Goal: Task Accomplishment & Management: Use online tool/utility

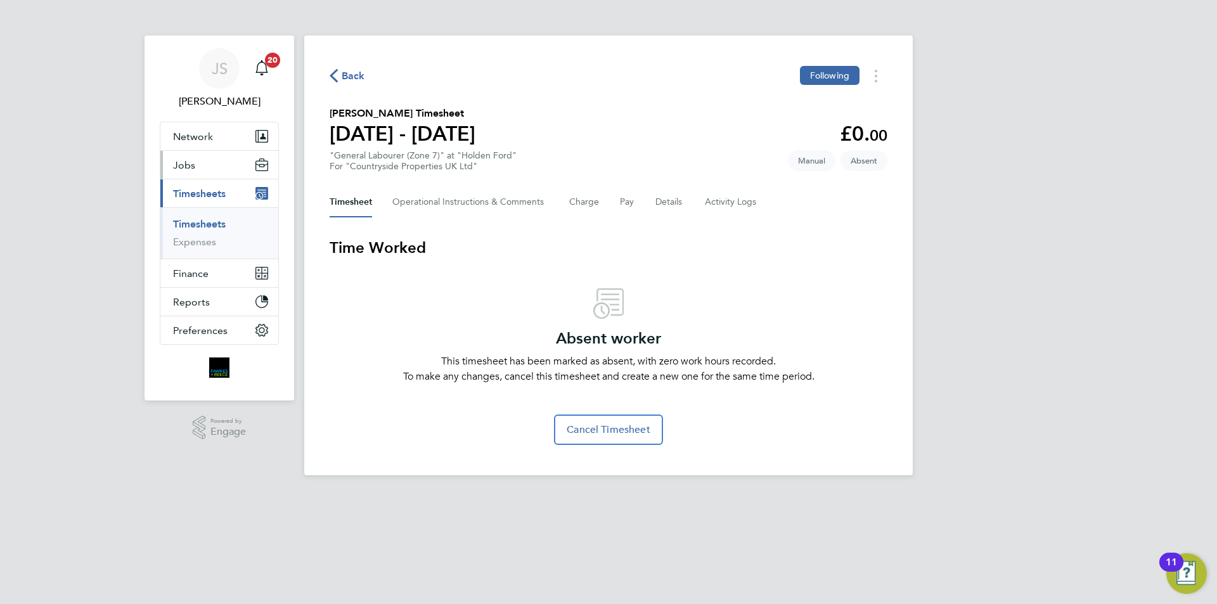
click at [197, 163] on button "Jobs" at bounding box center [219, 165] width 118 height 28
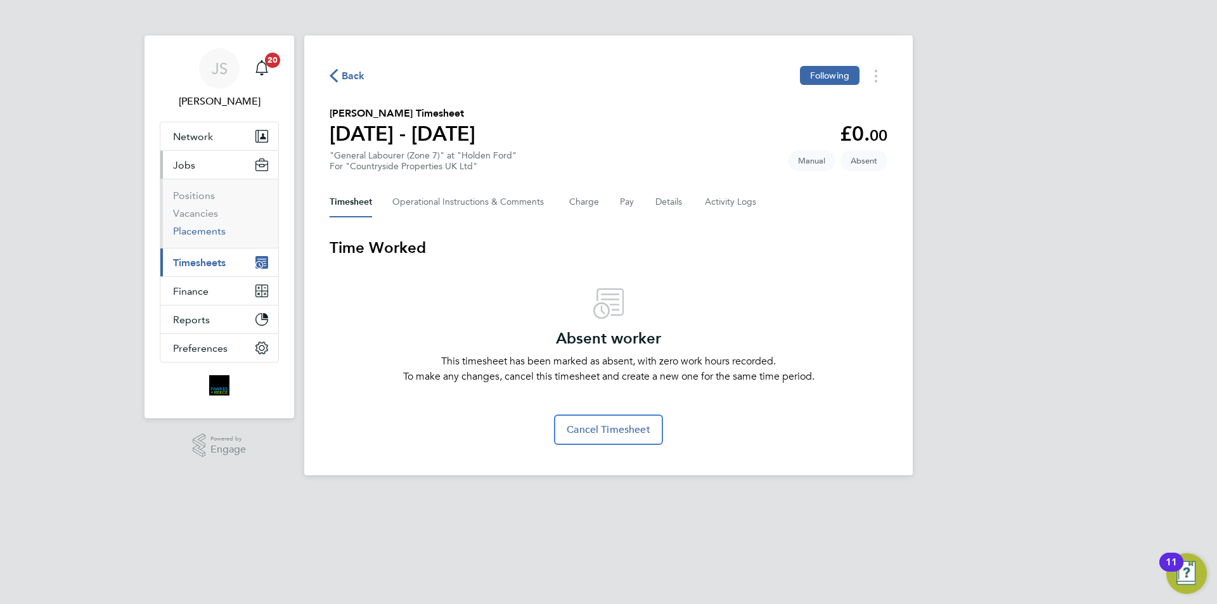
click at [190, 234] on link "Placements" at bounding box center [199, 231] width 53 height 12
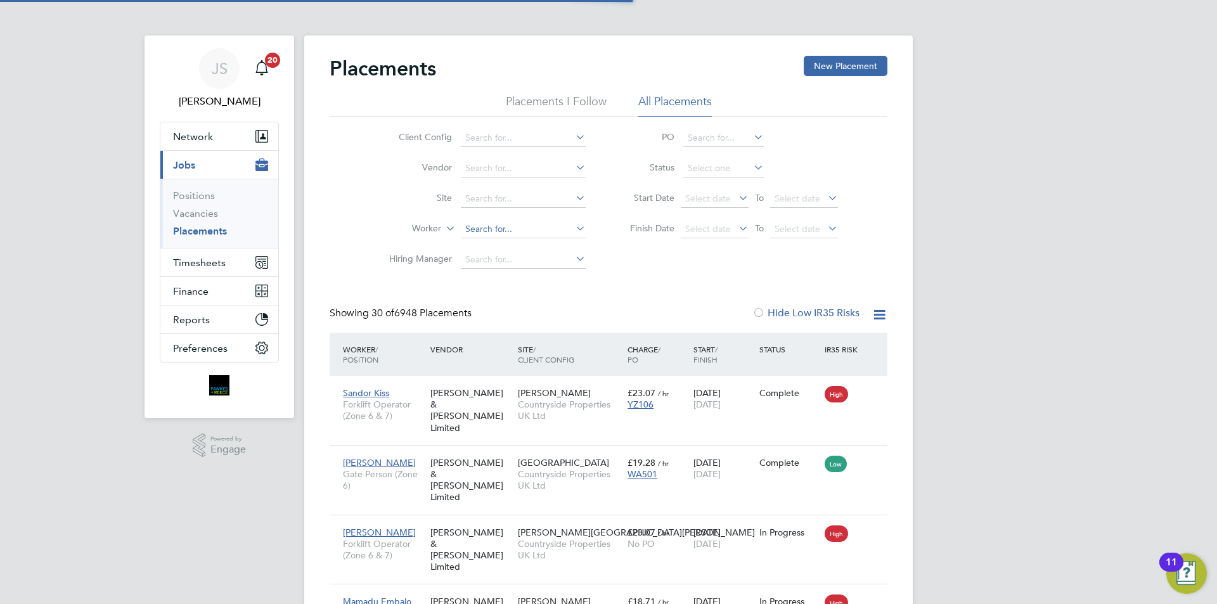
click at [485, 233] on input at bounding box center [523, 230] width 125 height 18
click at [532, 248] on li "[PERSON_NAME] [PERSON_NAME]" at bounding box center [538, 246] width 157 height 17
type input "[PERSON_NAME] [PERSON_NAME]"
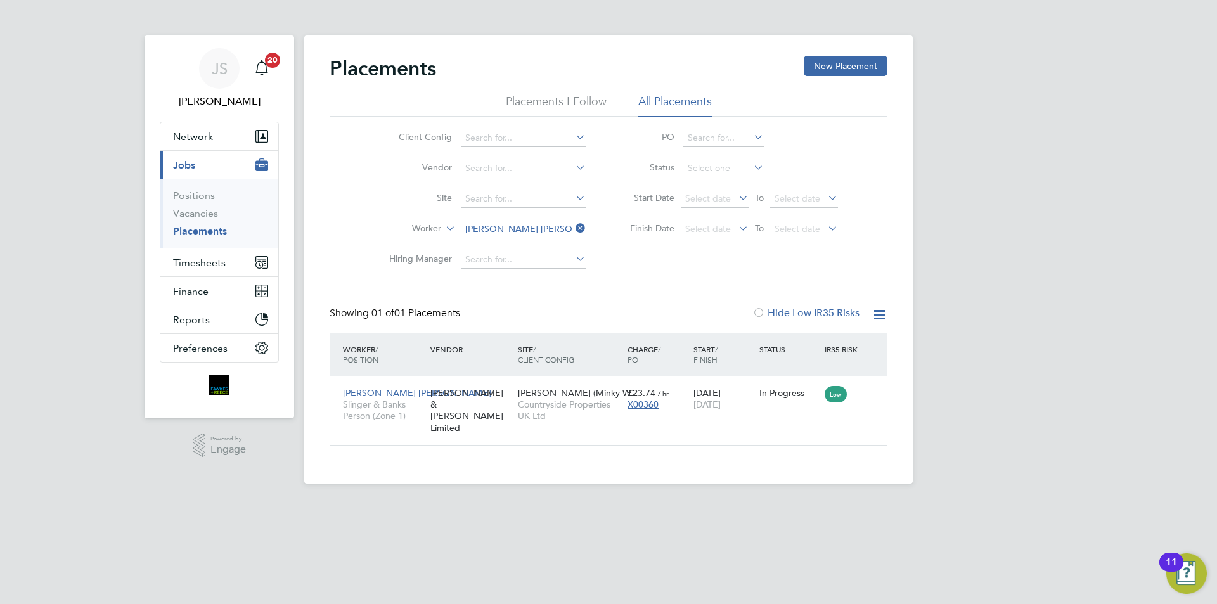
click at [573, 228] on icon at bounding box center [573, 228] width 0 height 18
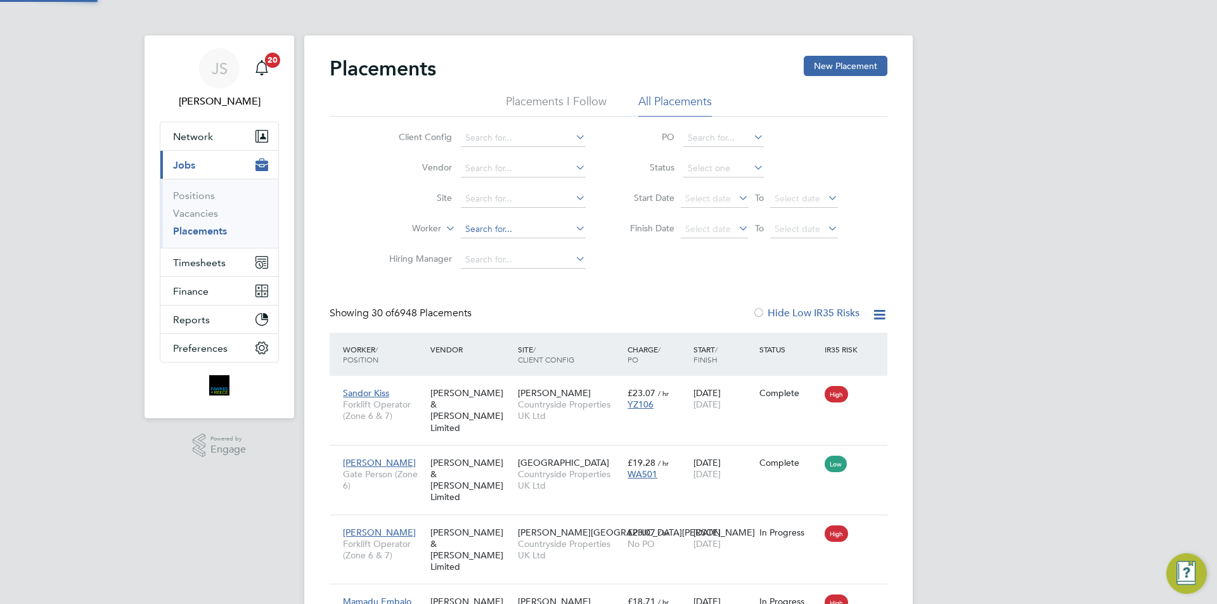
click at [503, 228] on input at bounding box center [523, 230] width 125 height 18
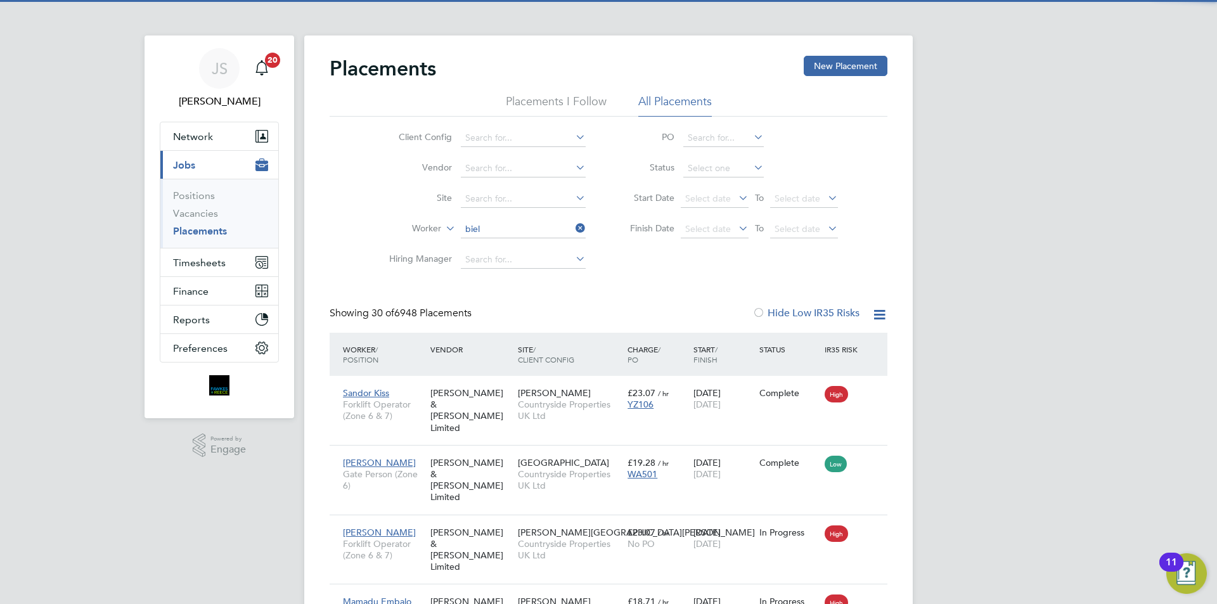
click at [521, 243] on li "[PERSON_NAME] ski" at bounding box center [523, 246] width 126 height 17
type input "[PERSON_NAME]"
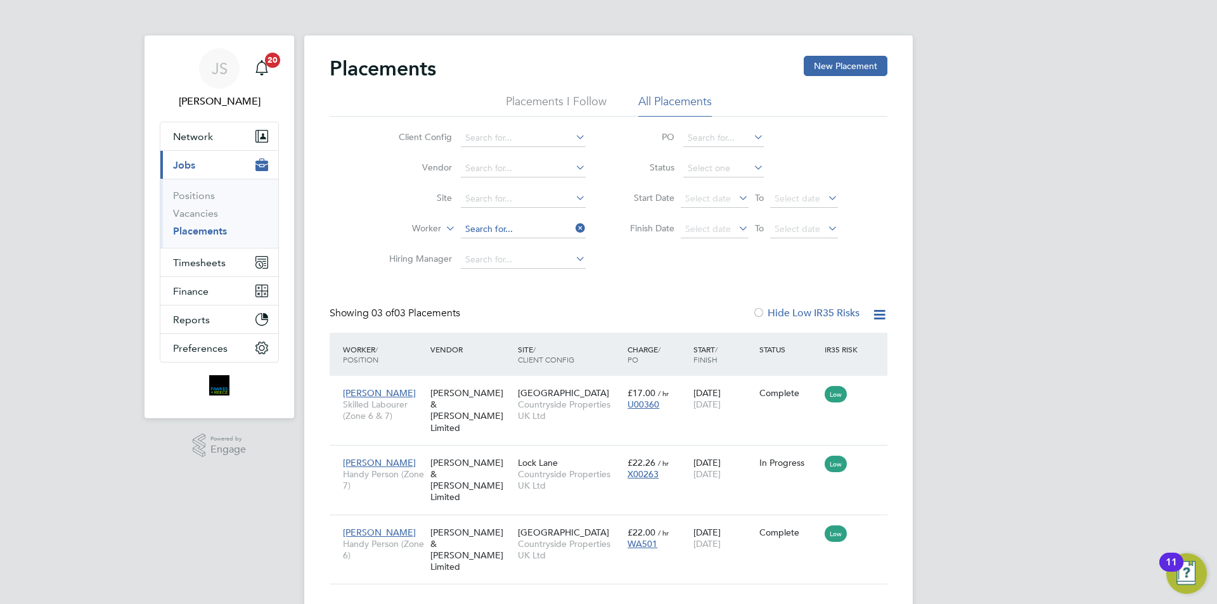
click at [556, 224] on input at bounding box center [523, 230] width 125 height 18
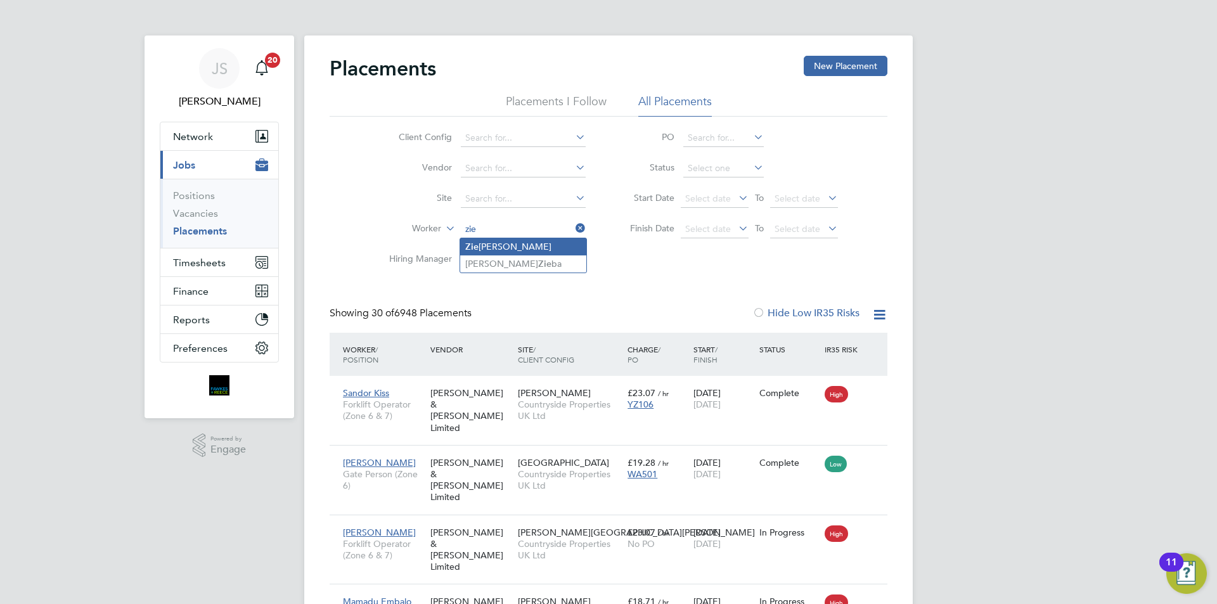
click at [529, 242] on li "Zie [PERSON_NAME]" at bounding box center [523, 246] width 126 height 17
type input "[PERSON_NAME]"
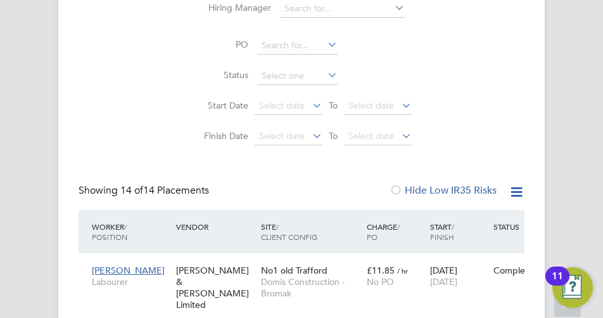
scroll to position [48, 106]
